Goal: Task Accomplishment & Management: Complete application form

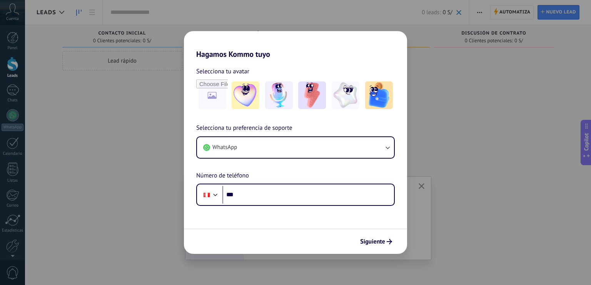
click at [465, 131] on div "Hagamos Kommo tuyo Selecciona tu avatar Selecciona tu preferencia de soporte Wh…" at bounding box center [295, 142] width 591 height 285
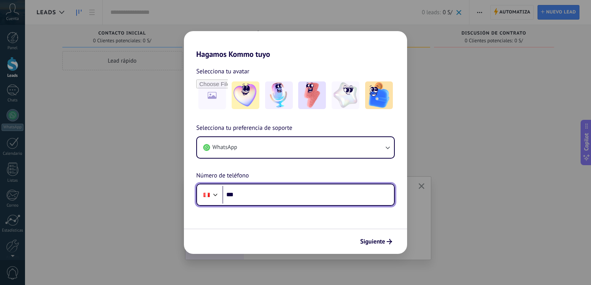
click at [299, 197] on input "***" at bounding box center [308, 195] width 172 height 18
type input "**********"
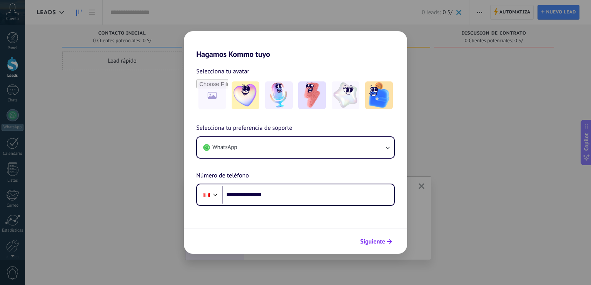
click at [371, 237] on button "Siguiente" at bounding box center [376, 241] width 39 height 13
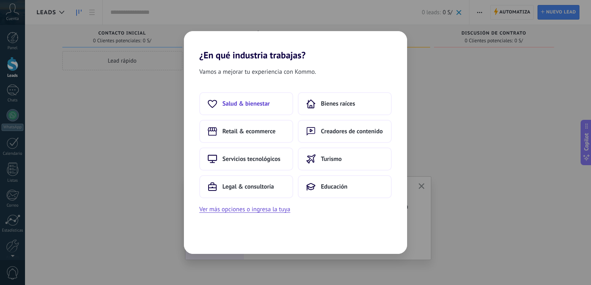
click at [267, 105] on span "Salud & bienestar" at bounding box center [245, 104] width 47 height 8
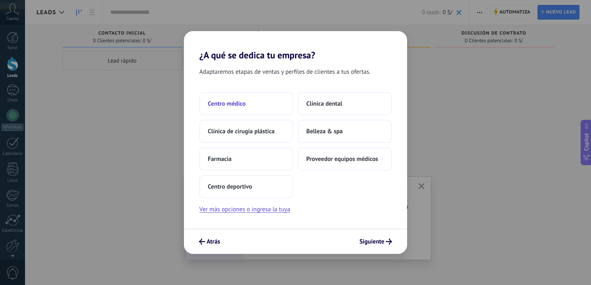
click at [261, 103] on button "Centro médico" at bounding box center [246, 103] width 94 height 23
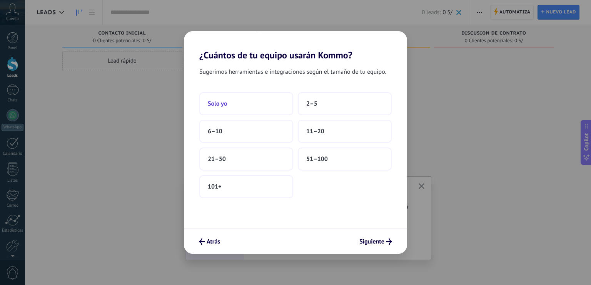
click at [255, 99] on button "Solo yo" at bounding box center [246, 103] width 94 height 23
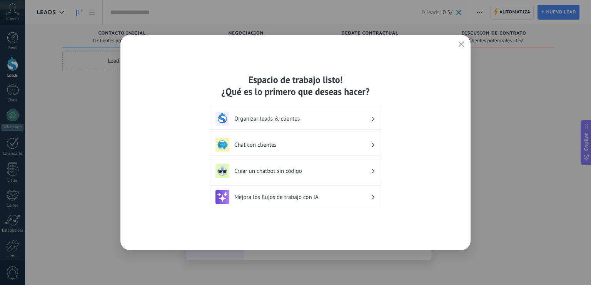
click at [351, 114] on div "Organizar leads & clientes" at bounding box center [295, 119] width 160 height 14
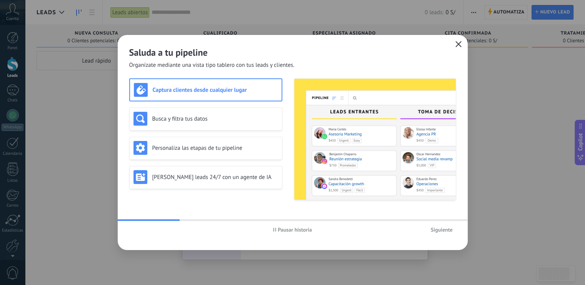
click at [457, 49] on button "button" at bounding box center [459, 44] width 10 height 11
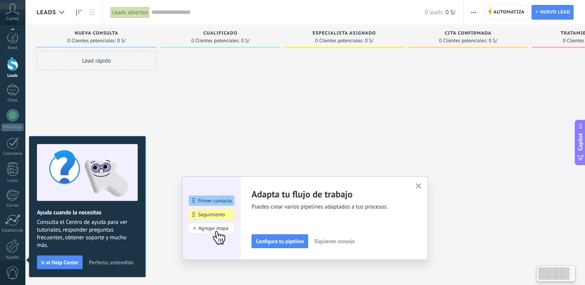
scroll to position [34, 0]
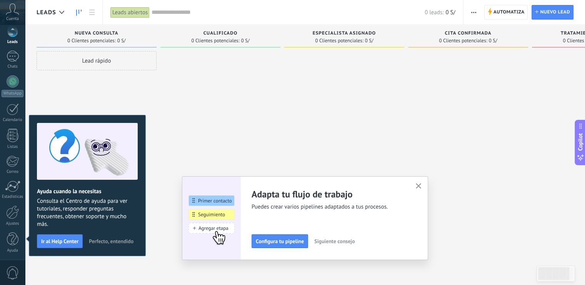
click at [424, 183] on button "button" at bounding box center [419, 187] width 10 height 10
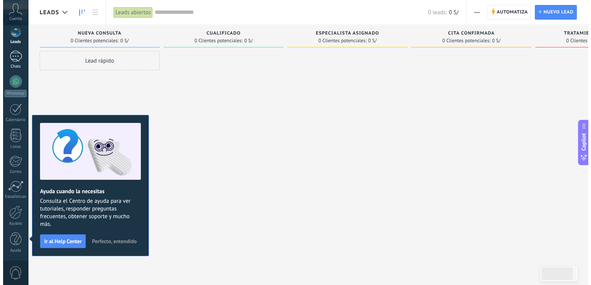
scroll to position [0, 0]
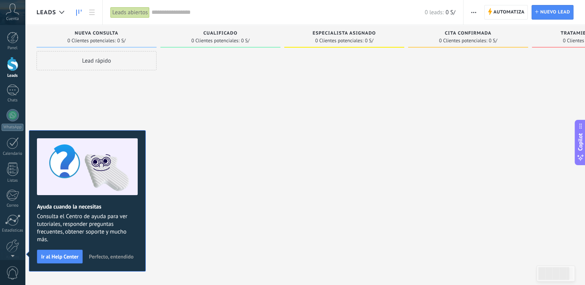
click at [122, 257] on span "Perfecto, entendido" at bounding box center [111, 256] width 45 height 5
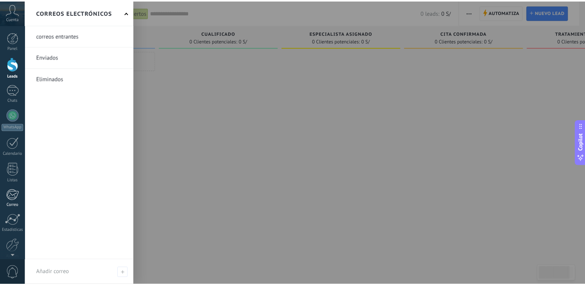
scroll to position [34, 0]
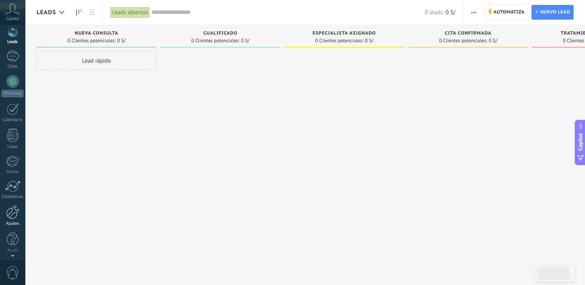
click at [11, 215] on div at bounding box center [12, 212] width 13 height 13
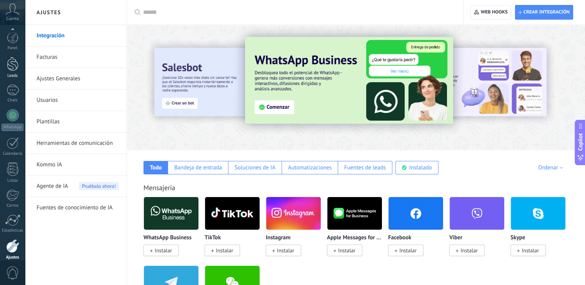
click at [9, 67] on div at bounding box center [13, 64] width 12 height 14
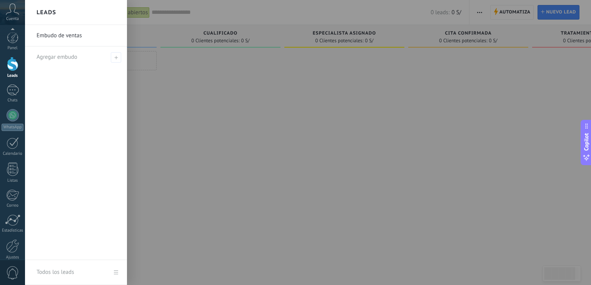
click at [71, 37] on link "Embudo de ventas" at bounding box center [78, 36] width 83 height 22
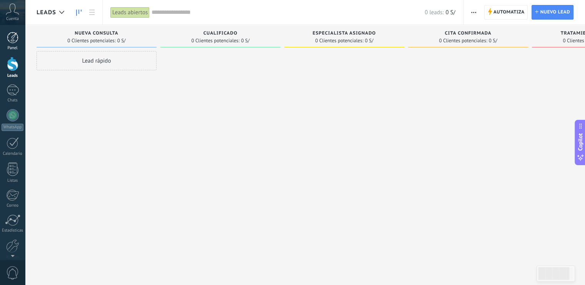
click at [15, 40] on div at bounding box center [13, 38] width 12 height 12
